Goal: Contribute content: Contribute content

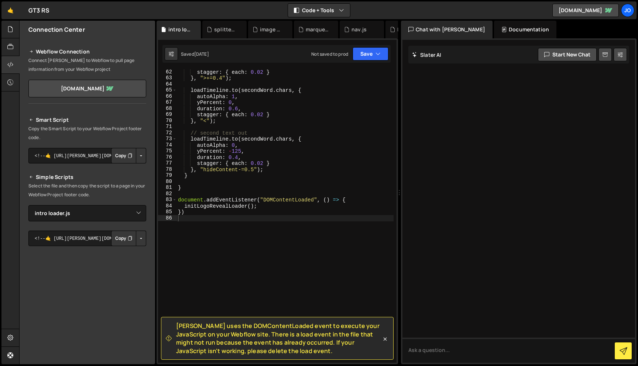
select select "46312"
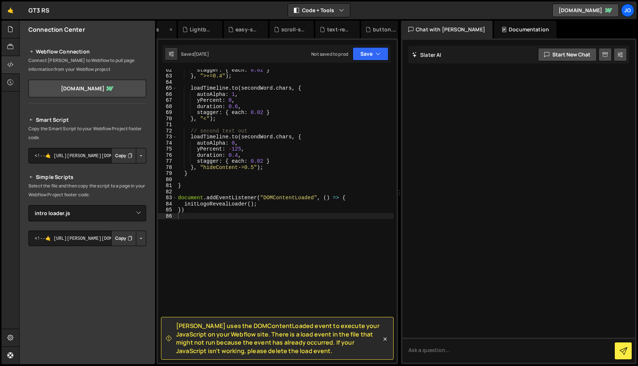
scroll to position [0, 308]
click at [376, 28] on div "New File" at bounding box center [372, 29] width 31 height 7
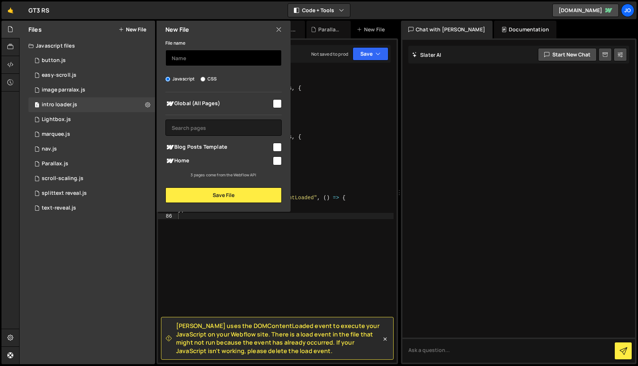
click at [251, 59] on input "text" at bounding box center [224, 58] width 116 height 16
type input "Audio button"
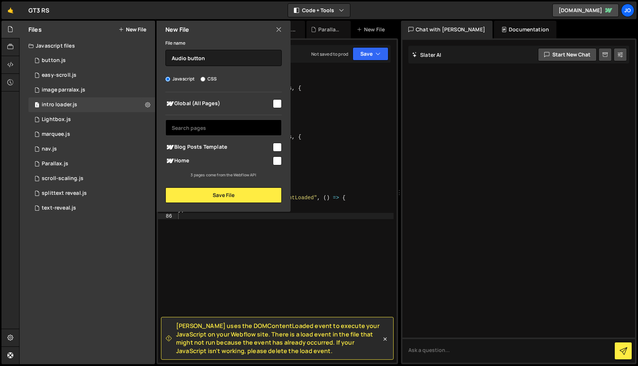
click at [209, 125] on input "text" at bounding box center [224, 128] width 116 height 16
click at [283, 103] on div "Global (All Pages) Blog Posts Template" at bounding box center [224, 135] width 134 height 86
click at [276, 103] on input "checkbox" at bounding box center [277, 103] width 9 height 9
checkbox input "true"
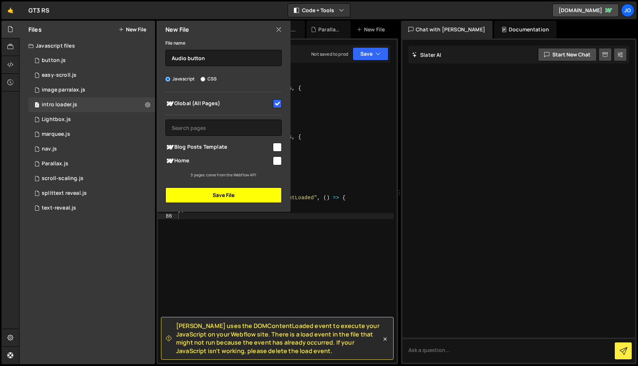
click at [246, 192] on button "Save File" at bounding box center [224, 196] width 116 height 16
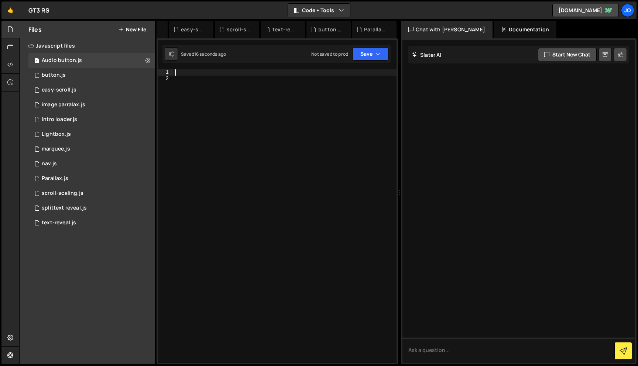
click at [226, 72] on div at bounding box center [285, 222] width 223 height 306
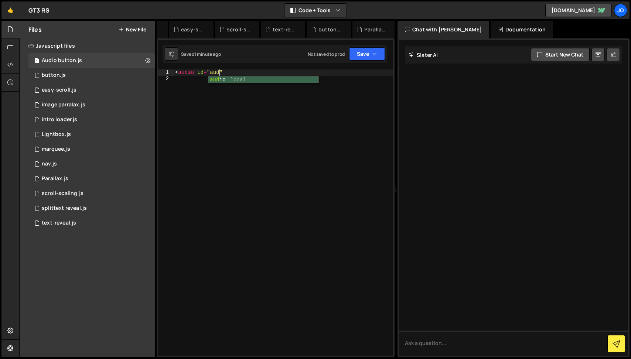
scroll to position [0, 3]
type textarea "<audio id="audio""
type textarea "<audio id="audio" src=""></audio>"
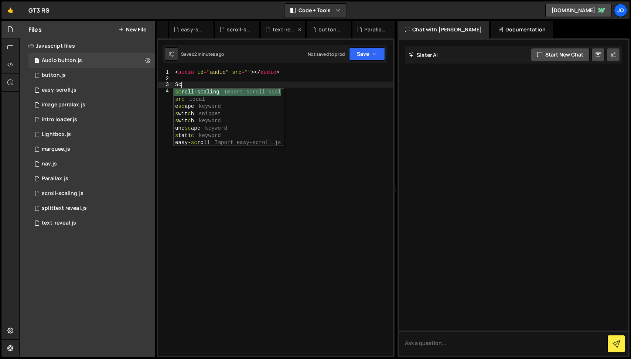
type textarea "S"
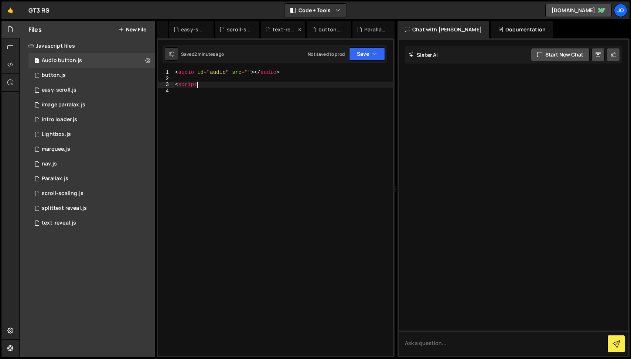
type textarea "<script>"
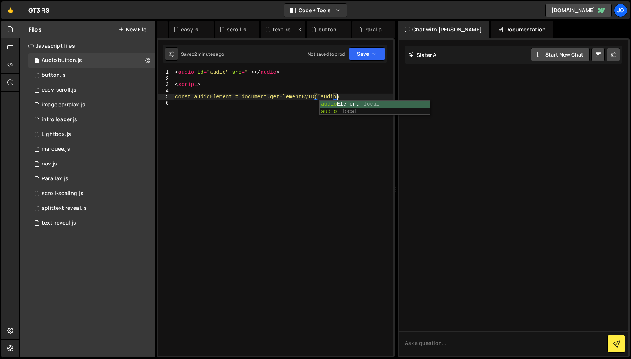
scroll to position [0, 11]
type textarea "const audioElement = document.getElementByID('audio');"
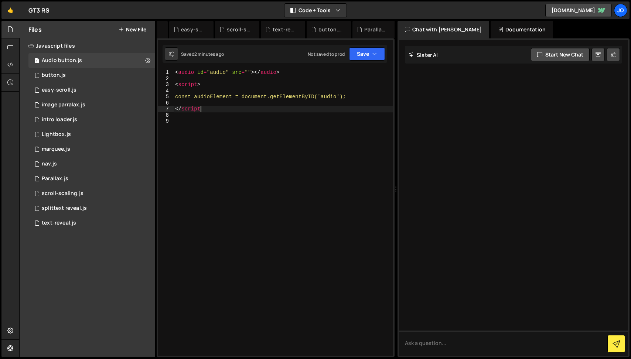
type textarea "</script>"
type textarea "const audioElement = document.getElementByID('audio');"
click at [313, 84] on div "< audio id = "audio" src = "" > </ audio > < script > const audioElement = docu…" at bounding box center [285, 218] width 216 height 299
click at [221, 98] on div "< audio id = "audio" src = "" > </ audio > < script > const audioElement = docu…" at bounding box center [285, 218] width 216 height 299
type textarea "const audioElement = document.getElementByID('audio');"
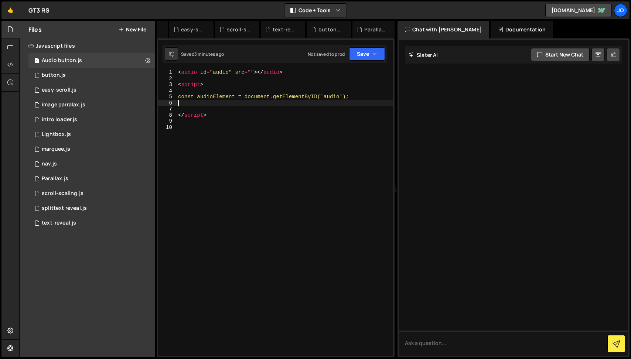
click at [210, 106] on div "< audio id = "audio" src = "" > </ audio > < script > const audioElement = docu…" at bounding box center [285, 218] width 216 height 299
type textarea "const playAudio = document.querySelector('.playAudio');"
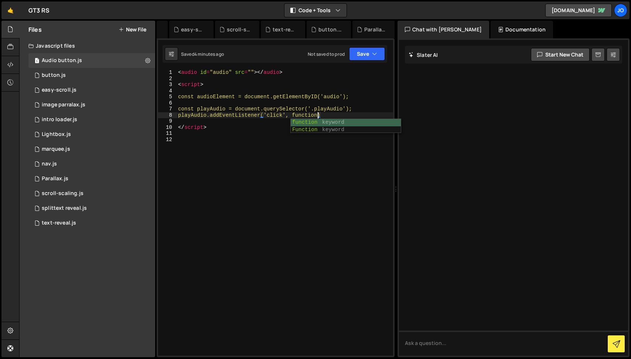
scroll to position [0, 10]
type textarea "playAudio.addEventListener('click', function() {)"
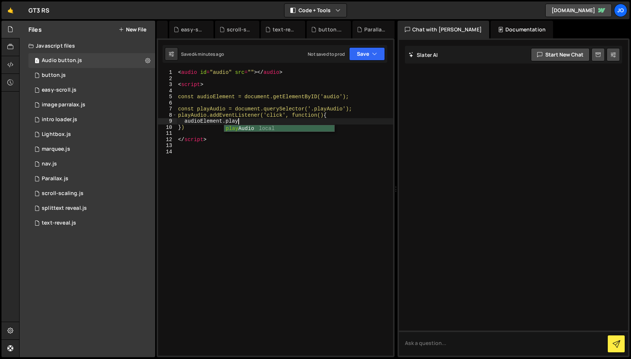
scroll to position [0, 4]
type textarea "[DOMAIN_NAME]();"
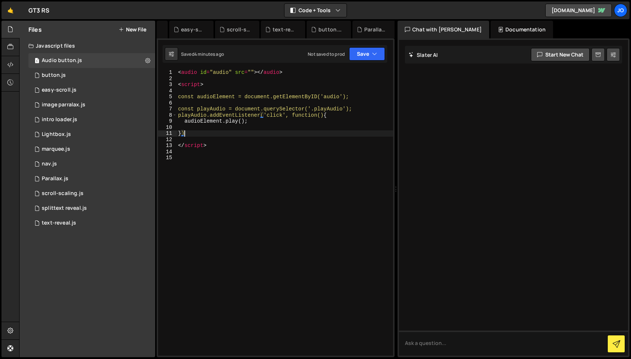
type textarea "});"
click at [248, 129] on div "< audio id = "audio" src = "" > </ audio > < script > const audioElement = docu…" at bounding box center [285, 218] width 216 height 299
click at [253, 130] on div "< audio id = "audio" src = "" > </ audio > < script > const audioElement = docu…" at bounding box center [285, 218] width 216 height 299
click at [219, 27] on div "intro loader.js" at bounding box center [226, 29] width 24 height 7
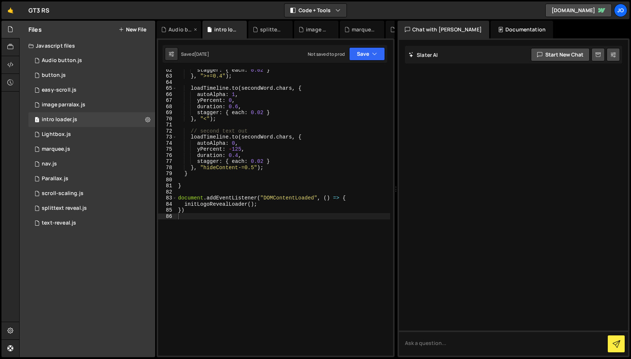
click at [179, 33] on div "Audio button.js" at bounding box center [179, 30] width 44 height 18
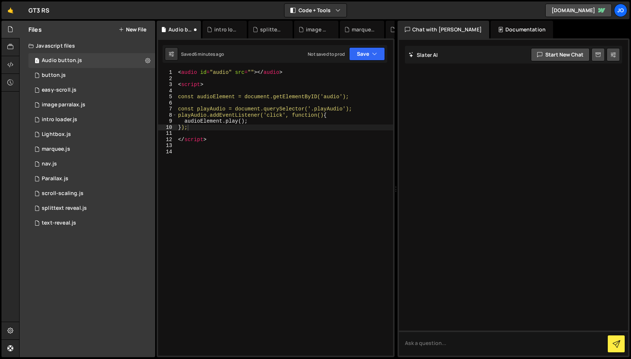
click at [253, 71] on div "< audio id = "audio" src = "" > </ audio > < script > const audioElement = docu…" at bounding box center [285, 218] width 216 height 299
paste textarea "[URL][DOMAIN_NAME]"
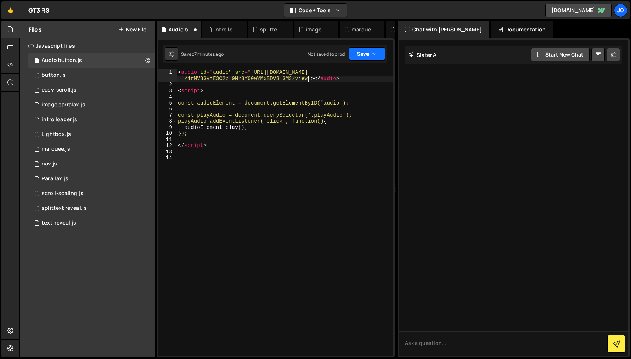
click at [381, 55] on button "Save" at bounding box center [367, 53] width 36 height 13
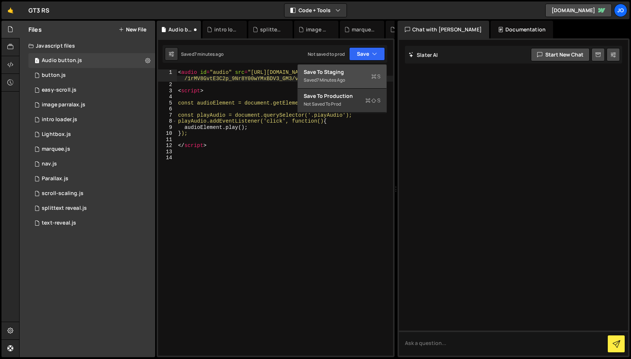
click at [342, 79] on div "7 minutes ago" at bounding box center [331, 80] width 28 height 6
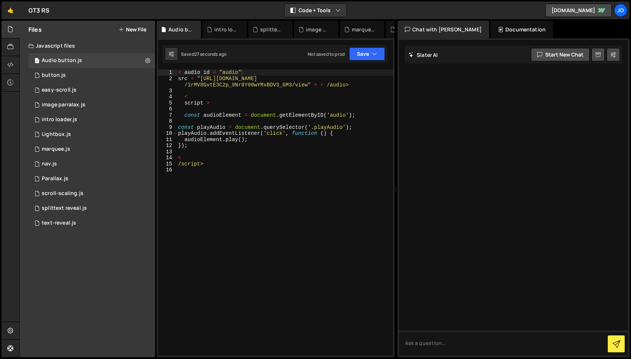
click at [346, 84] on div "< audio id = "audio" src = "[URL][DOMAIN_NAME] /1rMV8GvtE3C2p_9Nr8Y00wYMxBDV3_G…" at bounding box center [285, 218] width 216 height 299
type textarea "src = "[URL][DOMAIN_NAME]" > < /audio>"
click at [313, 28] on div "image parralax.js" at bounding box center [318, 29] width 24 height 7
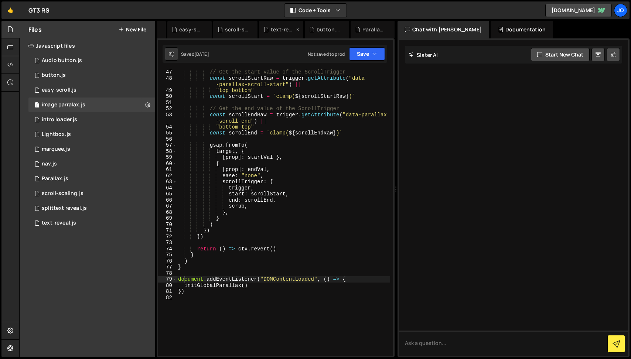
scroll to position [0, 358]
click at [10, 67] on icon at bounding box center [10, 65] width 6 height 8
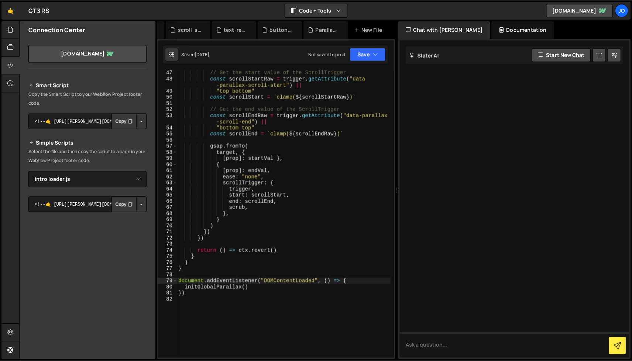
scroll to position [36, 0]
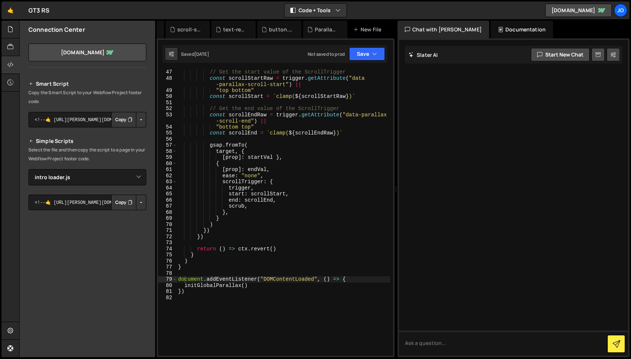
click at [138, 119] on button "Button group with nested dropdown" at bounding box center [141, 120] width 10 height 16
click at [139, 118] on button "Button group with nested dropdown" at bounding box center [141, 120] width 10 height 16
click at [110, 173] on select "Select File button.js easy-scroll.js image parralax.js Lightbox.js marquee.js n…" at bounding box center [87, 177] width 118 height 16
select select "46379"
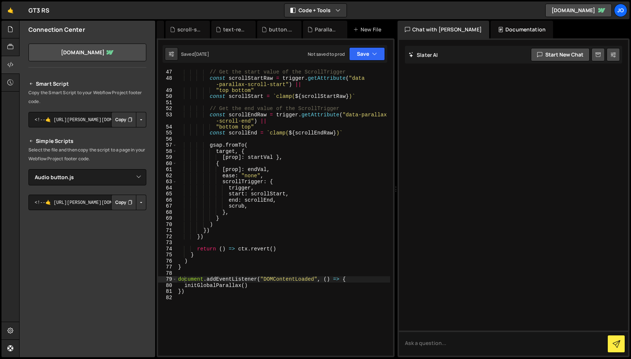
click at [138, 202] on button "Button group with nested dropdown" at bounding box center [141, 203] width 10 height 16
click at [129, 216] on link "Copy Staging js" at bounding box center [115, 216] width 61 height 10
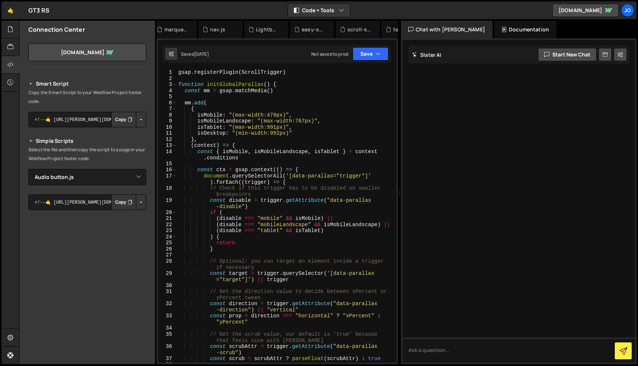
scroll to position [0, 0]
click at [174, 28] on div "Audio button.js" at bounding box center [180, 29] width 24 height 7
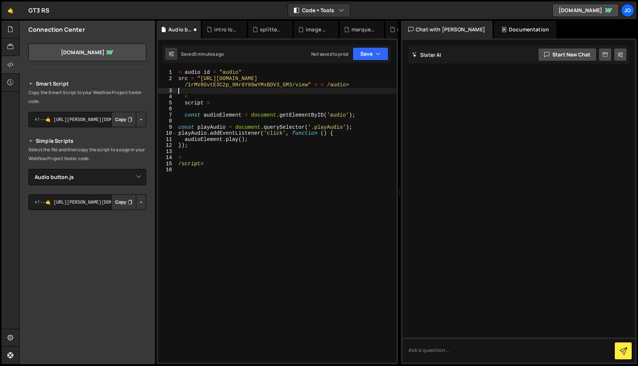
click at [197, 90] on div "< audio id = "audio" src = "[URL][DOMAIN_NAME] /1rMV8GvtE3C2p_9Nr8Y00wYMxBDV3_G…" at bounding box center [287, 222] width 220 height 306
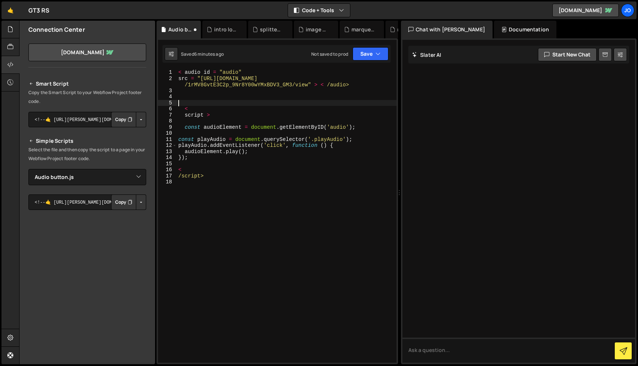
paste textarea "</audio>"
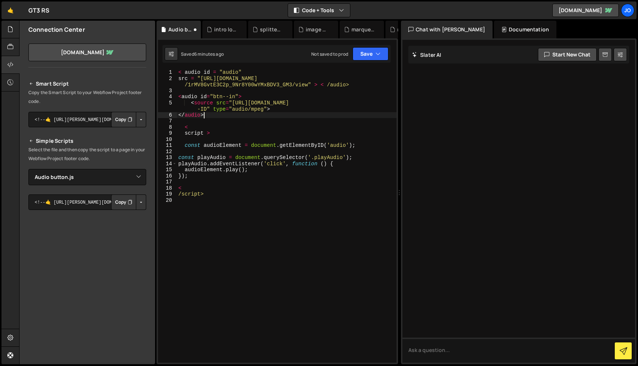
click at [236, 95] on div "< audio id = "audio" src = "[URL][DOMAIN_NAME] /1rMV8GvtE3C2p_9Nr8Y00wYMxBDV3_G…" at bounding box center [287, 222] width 220 height 306
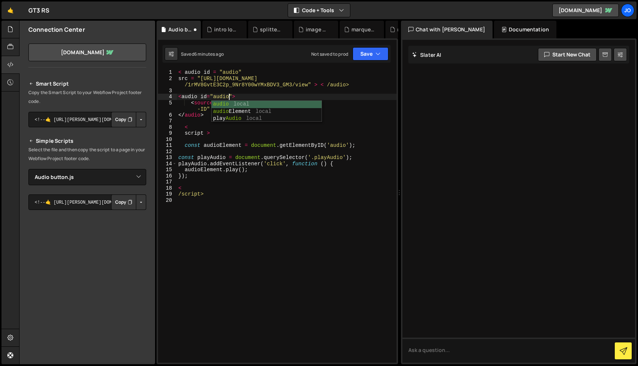
scroll to position [0, 3]
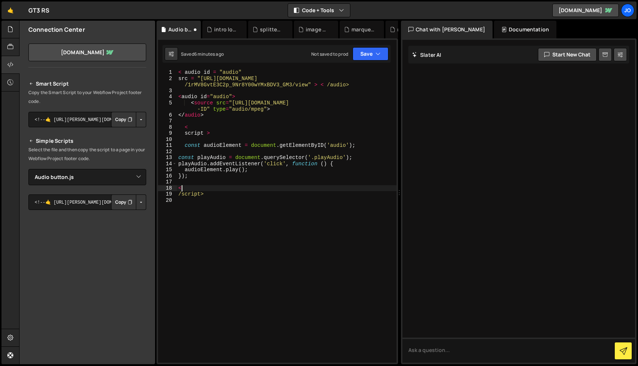
click at [276, 186] on div "< audio id = "audio" src = "[URL][DOMAIN_NAME] /1rMV8GvtE3C2p_9Nr8Y00wYMxBDV3_G…" at bounding box center [287, 222] width 220 height 306
click at [255, 110] on div "< audio id = "audio" src = "[URL][DOMAIN_NAME] /1rMV8GvtE3C2p_9Nr8Y00wYMxBDV3_G…" at bounding box center [287, 222] width 220 height 306
type textarea "<source src="[URL][DOMAIN_NAME]" type="audio/mpeg">"
click at [253, 119] on div "< audio id = "audio" src = "[URL][DOMAIN_NAME] /1rMV8GvtE3C2p_9Nr8Y00wYMxBDV3_G…" at bounding box center [287, 222] width 220 height 306
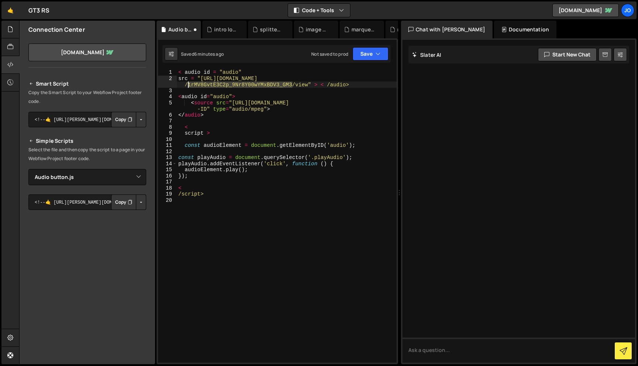
drag, startPoint x: 293, startPoint y: 84, endPoint x: 188, endPoint y: 83, distance: 104.6
click at [188, 83] on div "< audio id = "audio" src = "[URL][DOMAIN_NAME] /1rMV8GvtE3C2p_9Nr8Y00wYMxBDV3_G…" at bounding box center [287, 222] width 220 height 306
click at [303, 106] on div "< audio id = "audio" src = "[URL][DOMAIN_NAME] /1rMV8GvtE3C2p_9Nr8Y00wYMxBDV3_G…" at bounding box center [287, 222] width 220 height 306
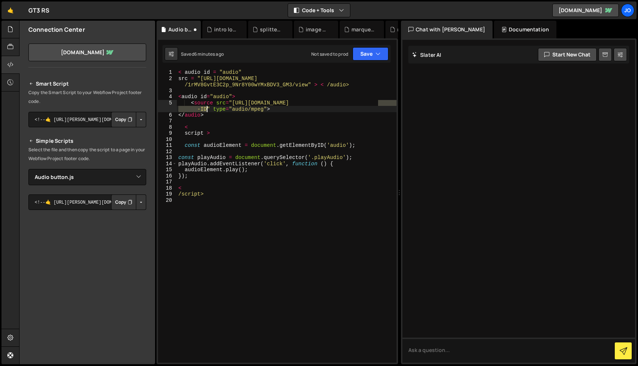
drag, startPoint x: 379, startPoint y: 101, endPoint x: 207, endPoint y: 106, distance: 171.9
click at [207, 106] on div "< audio id = "audio" src = "[URL][DOMAIN_NAME] /1rMV8GvtE3C2p_9Nr8Y00wYMxBDV3_G…" at bounding box center [287, 222] width 220 height 306
paste textarea "1rMV8GvtE3C2p_9Nr8Y00wYMxBDV3_GM3"
click at [382, 54] on button "Save" at bounding box center [371, 53] width 36 height 13
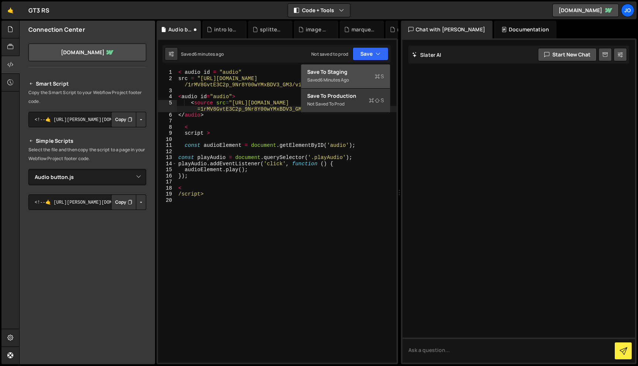
click at [194, 98] on div "< audio id = "audio" src = "[URL][DOMAIN_NAME] /1rMV8GvtE3C2p_9Nr8Y00wYMxBDV3_G…" at bounding box center [287, 222] width 220 height 306
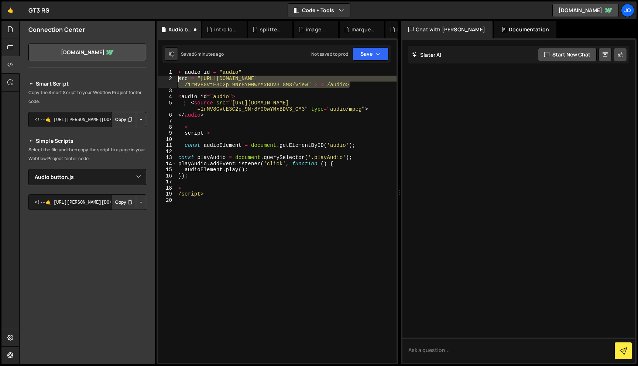
drag, startPoint x: 362, startPoint y: 84, endPoint x: 136, endPoint y: 74, distance: 225.6
click at [136, 74] on div "Files New File Javascript files 1 Audio button.js 0 0 button.js 0 1 easy-scroll…" at bounding box center [328, 193] width 619 height 344
type textarea "< audio id = "audio" src = "[URL][DOMAIN_NAME]" > < /audio>"
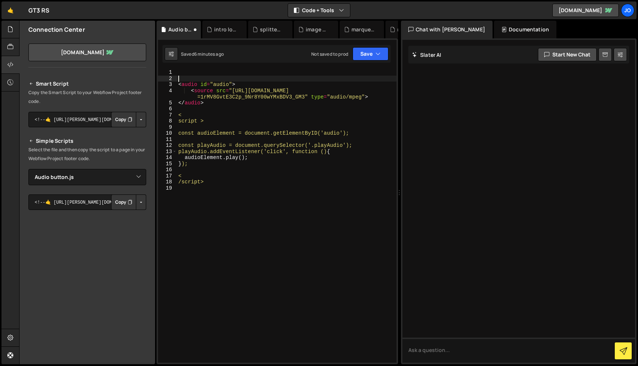
click at [195, 78] on div "< audio id = "audio" > < source src = "[URL][DOMAIN_NAME] =1rMV8GvtE3C2p_9Nr8Y0…" at bounding box center [287, 222] width 220 height 306
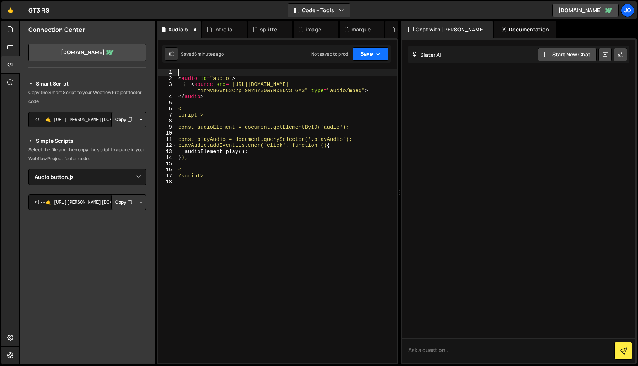
click at [382, 54] on button "Save" at bounding box center [371, 53] width 36 height 13
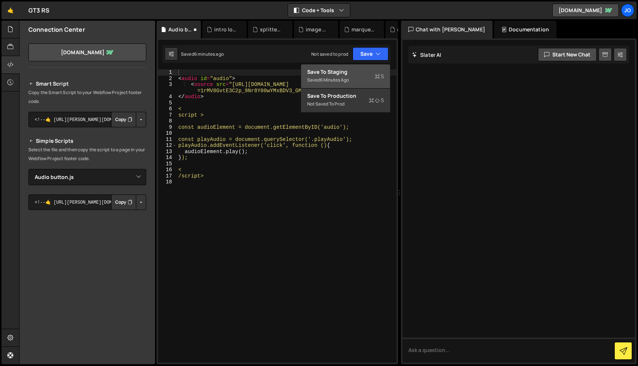
click at [366, 75] on div "Save to Staging S" at bounding box center [345, 71] width 77 height 7
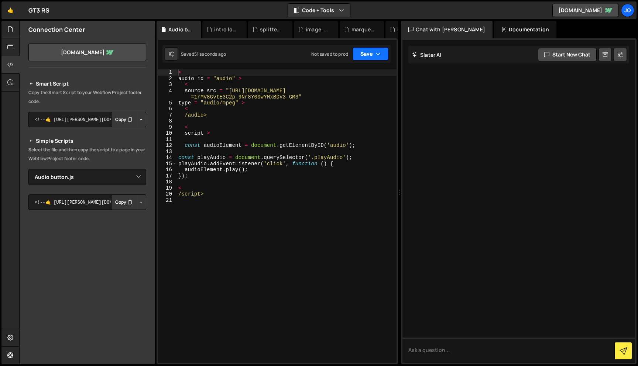
click at [379, 54] on icon "button" at bounding box center [378, 53] width 5 height 7
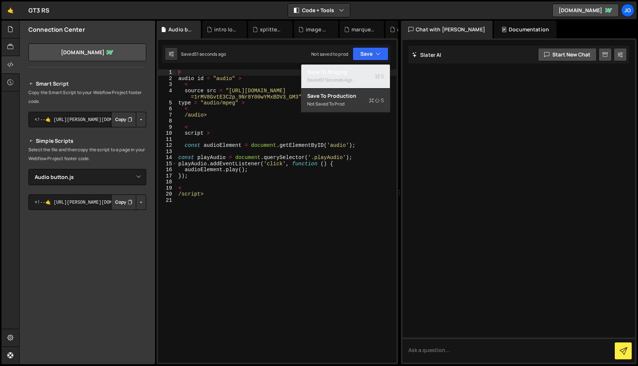
click at [360, 76] on div "Saved 51 seconds ago" at bounding box center [345, 80] width 77 height 9
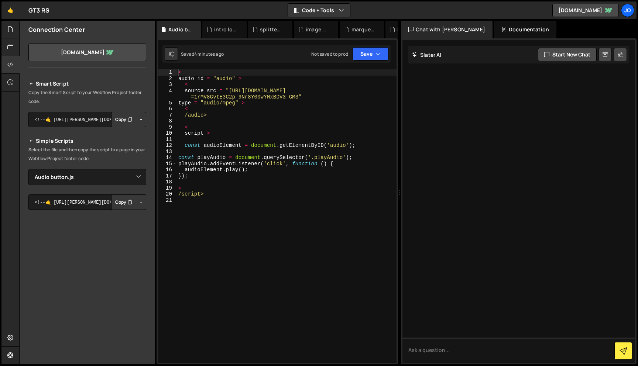
drag, startPoint x: 167, startPoint y: 7, endPoint x: 194, endPoint y: 2, distance: 27.3
click at [193, 6] on div "🤙 GT3 RS ⚠️ Code is being edited in another browser Code + Tools Code Only Code…" at bounding box center [318, 10] width 635 height 18
click at [330, 145] on div "< audio id = "audio" > < source src = "[URL][DOMAIN_NAME] =1rMV8GvtE3C2p_9Nr8Y0…" at bounding box center [287, 222] width 220 height 306
click at [325, 159] on div "< audio id = "audio" > < source src = "[URL][DOMAIN_NAME] =1rMV8GvtE3C2p_9Nr8Y0…" at bounding box center [287, 222] width 220 height 306
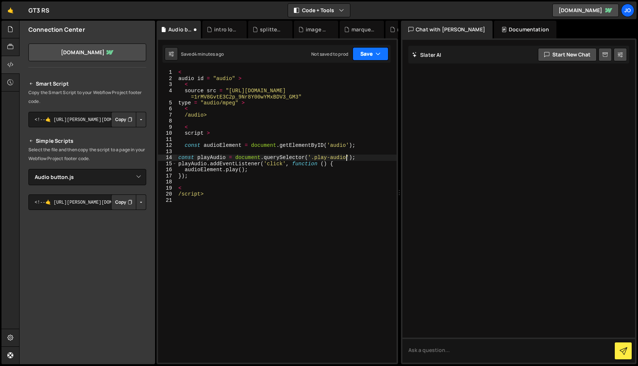
click at [381, 54] on button "Save" at bounding box center [371, 53] width 36 height 13
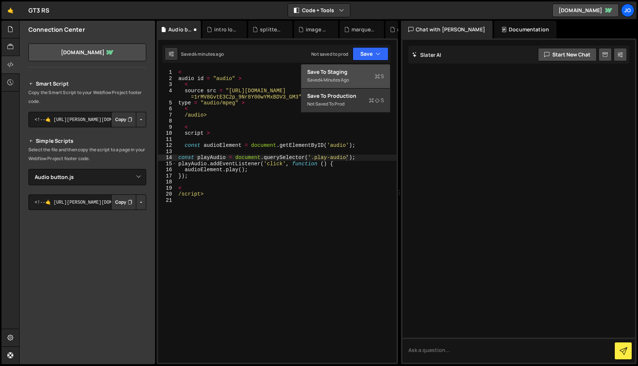
click at [351, 80] on div "Saved 4 minutes ago" at bounding box center [345, 80] width 77 height 9
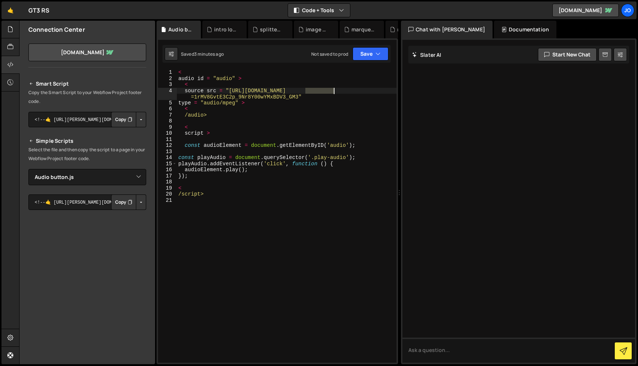
drag, startPoint x: 307, startPoint y: 90, endPoint x: 333, endPoint y: 91, distance: 26.6
click at [333, 91] on div "< audio id = "audio" > < source src = "[URL][DOMAIN_NAME] =1rMV8GvtE3C2p_9Nr8Y0…" at bounding box center [287, 222] width 220 height 306
click at [199, 98] on div "< audio id = "audio" > < source src = "[URL][DOMAIN_NAME] =1rMV8GvtE3C2p_9Nr8Y0…" at bounding box center [287, 222] width 220 height 306
drag, startPoint x: 195, startPoint y: 97, endPoint x: 299, endPoint y: 95, distance: 103.8
click at [299, 95] on div "< audio id = "audio" > < source src = "[URL][DOMAIN_NAME] =1rMV8GvtE3C2p_9Nr8Y0…" at bounding box center [287, 222] width 220 height 306
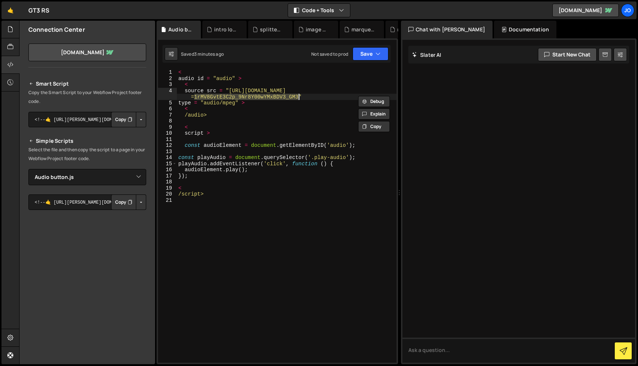
paste textarea "03uXXTrX32R8d74g8fkAgob511_pqnvR"
type textarea "source src = "[URL][DOMAIN_NAME]""
click at [383, 52] on button "Save" at bounding box center [371, 53] width 36 height 13
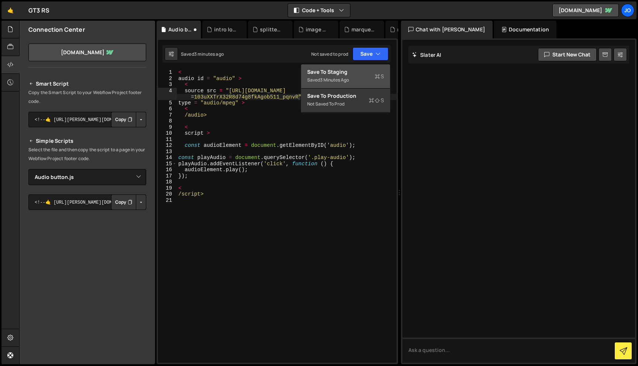
click at [348, 75] on div "Save to Staging S" at bounding box center [345, 71] width 77 height 7
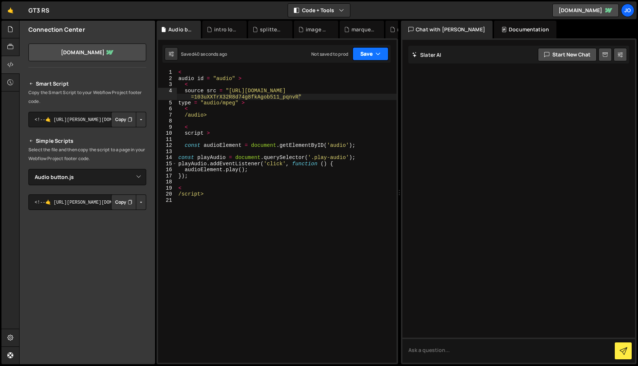
click at [385, 51] on button "Save" at bounding box center [371, 53] width 36 height 13
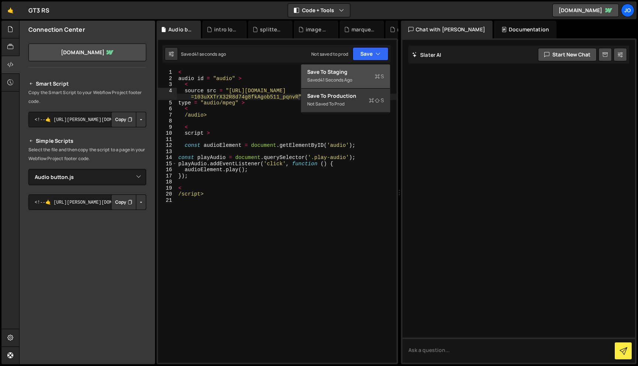
click at [364, 78] on div "Saved 41 seconds ago" at bounding box center [345, 80] width 77 height 9
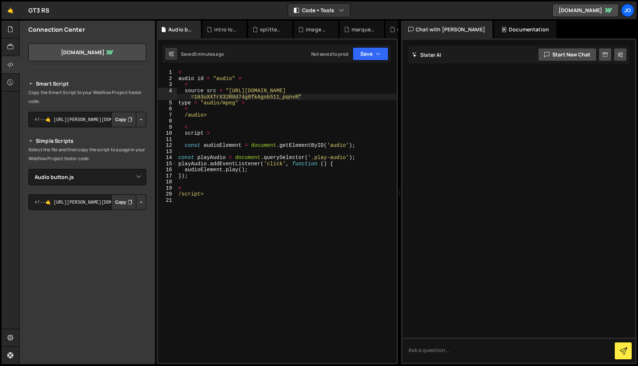
scroll to position [0, 0]
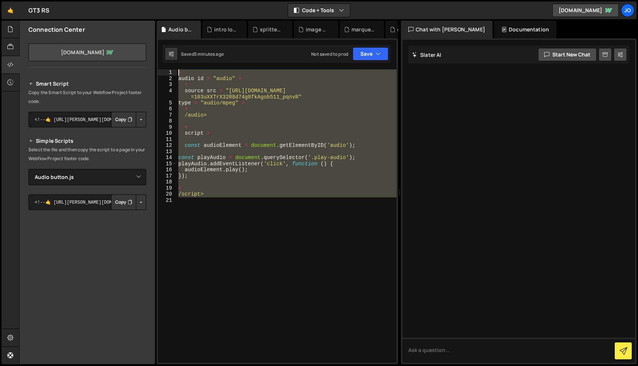
drag, startPoint x: 233, startPoint y: 233, endPoint x: 142, endPoint y: 57, distance: 198.4
click at [142, 57] on div "Files New File Javascript files 1 Audio button.js 0 0 button.js 0 1 easy-scroll…" at bounding box center [328, 193] width 619 height 344
paste textarea "/script"
type textarea "</script>"
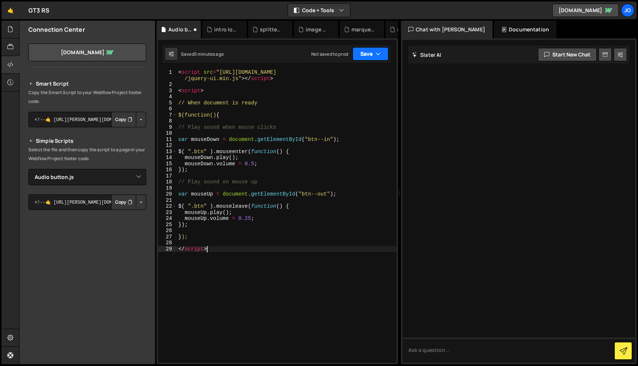
click at [383, 52] on button "Save" at bounding box center [371, 53] width 36 height 13
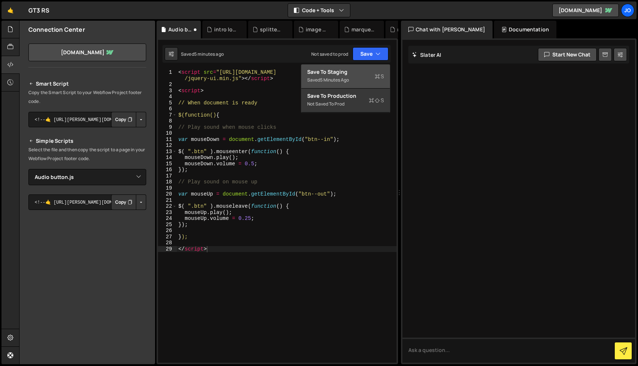
click at [366, 74] on div "Save to Staging S" at bounding box center [345, 71] width 77 height 7
